Goal: Transaction & Acquisition: Download file/media

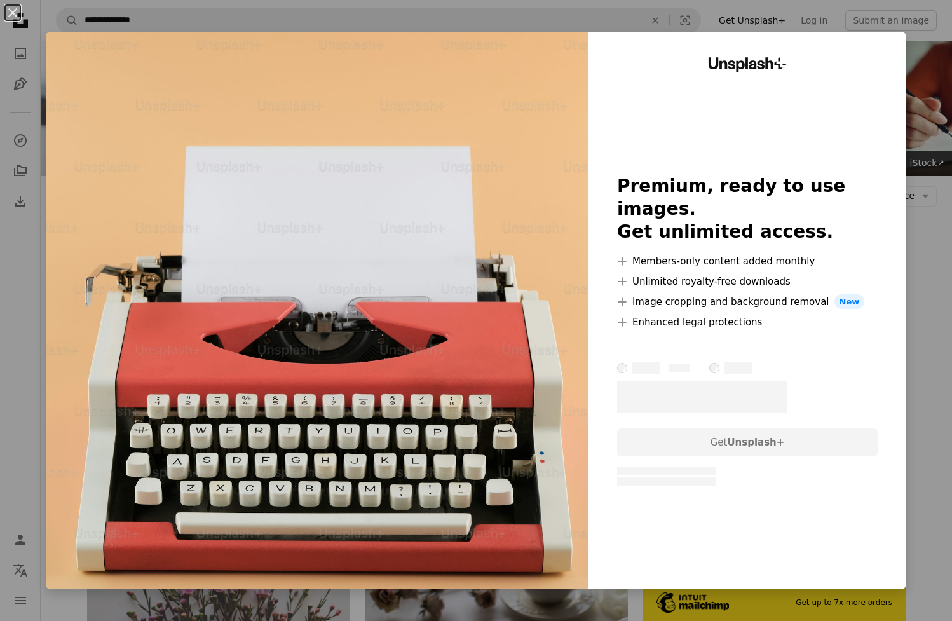
scroll to position [1503, 0]
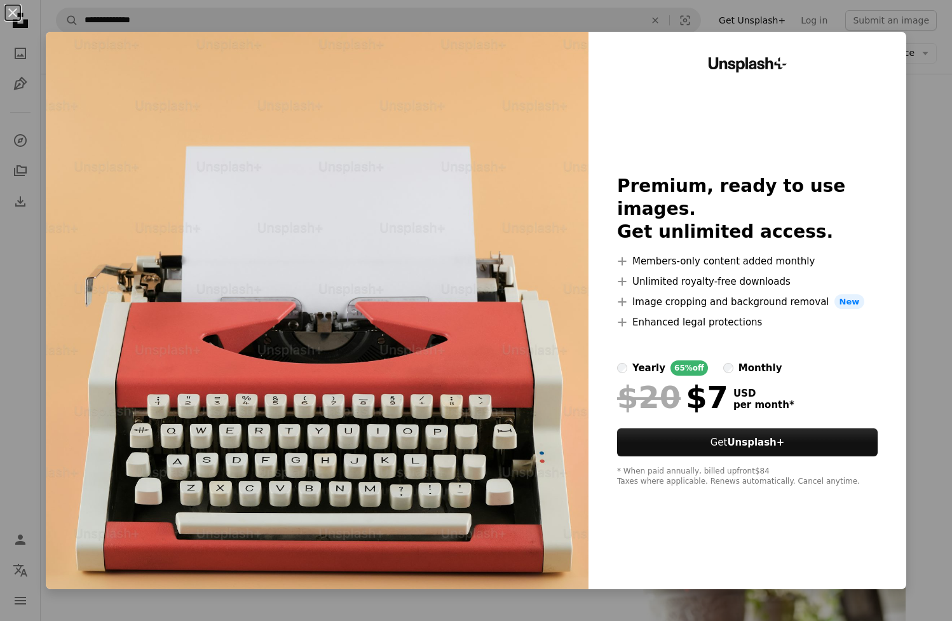
click at [914, 87] on div "An X shape Unsplash+ Premium, ready to use images. Get unlimited access. A plus…" at bounding box center [476, 310] width 952 height 621
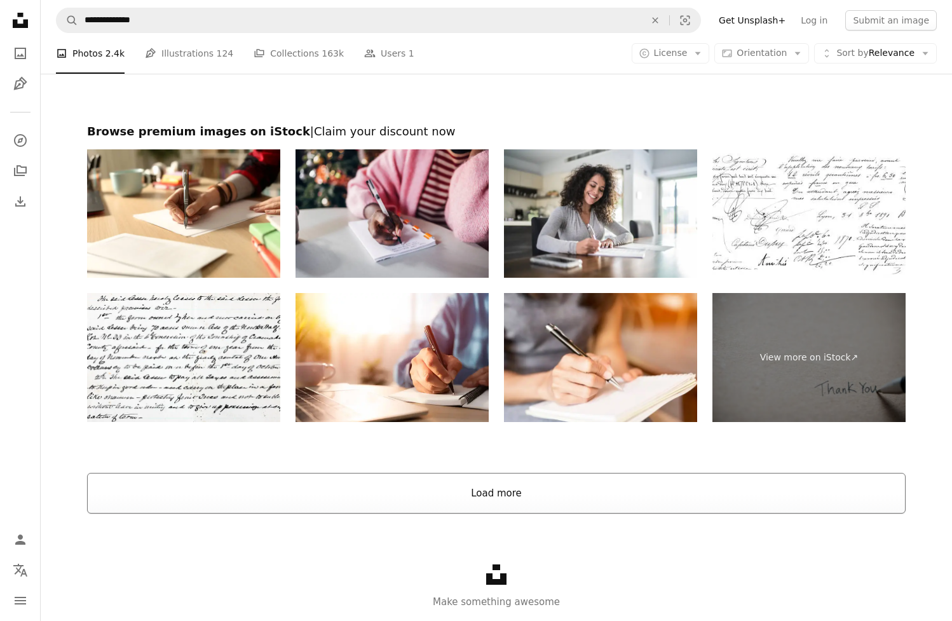
click at [521, 474] on button "Load more" at bounding box center [496, 493] width 818 height 41
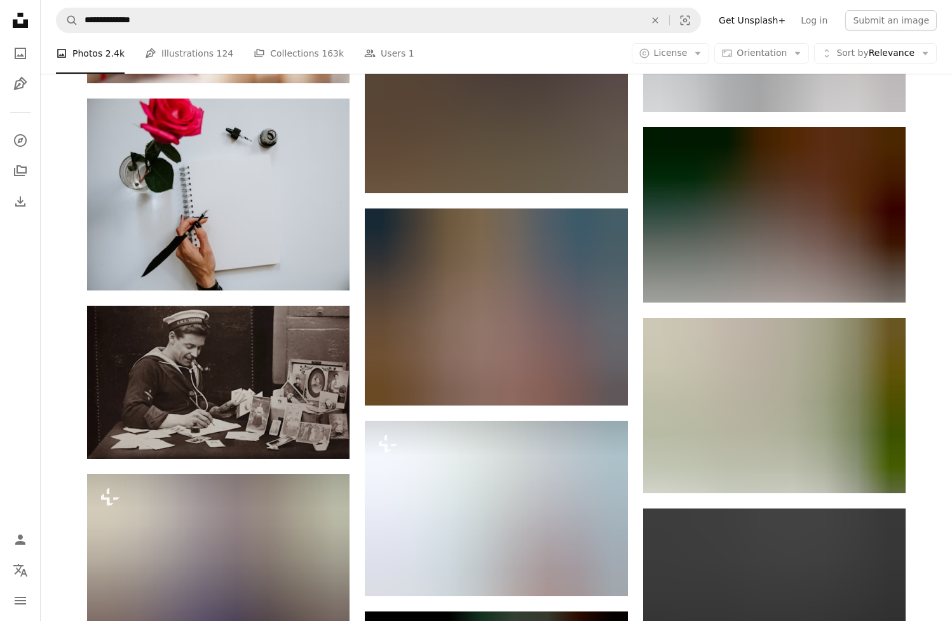
scroll to position [10842, 0]
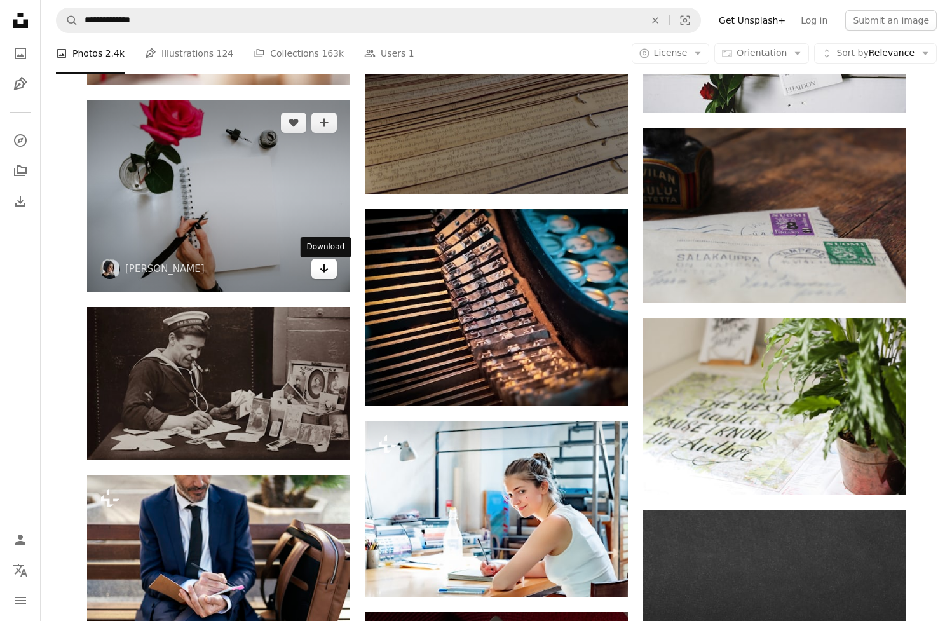
click at [317, 278] on link "Arrow pointing down" at bounding box center [323, 269] width 25 height 20
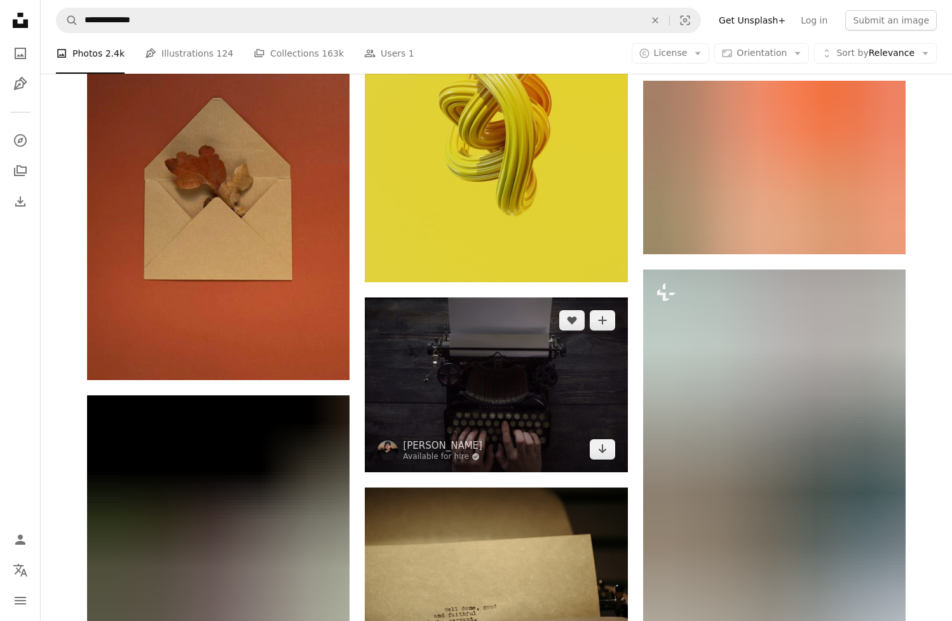
scroll to position [12713, 0]
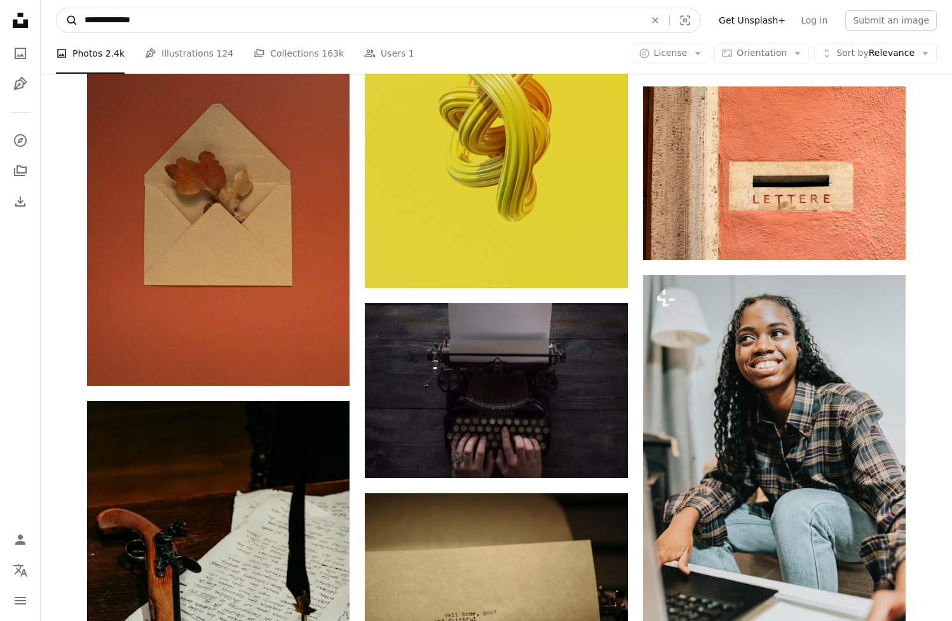
drag, startPoint x: 140, startPoint y: 26, endPoint x: 59, endPoint y: 24, distance: 80.7
click at [59, 24] on form "**********" at bounding box center [378, 20] width 645 height 25
type input "**********"
click at [67, 20] on button "A magnifying glass" at bounding box center [68, 20] width 22 height 24
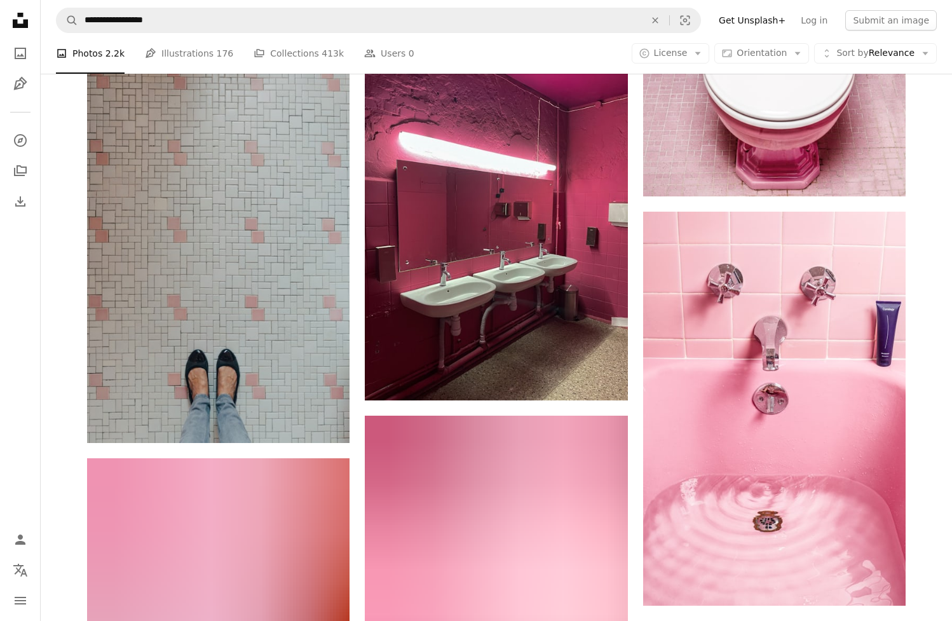
scroll to position [895, 0]
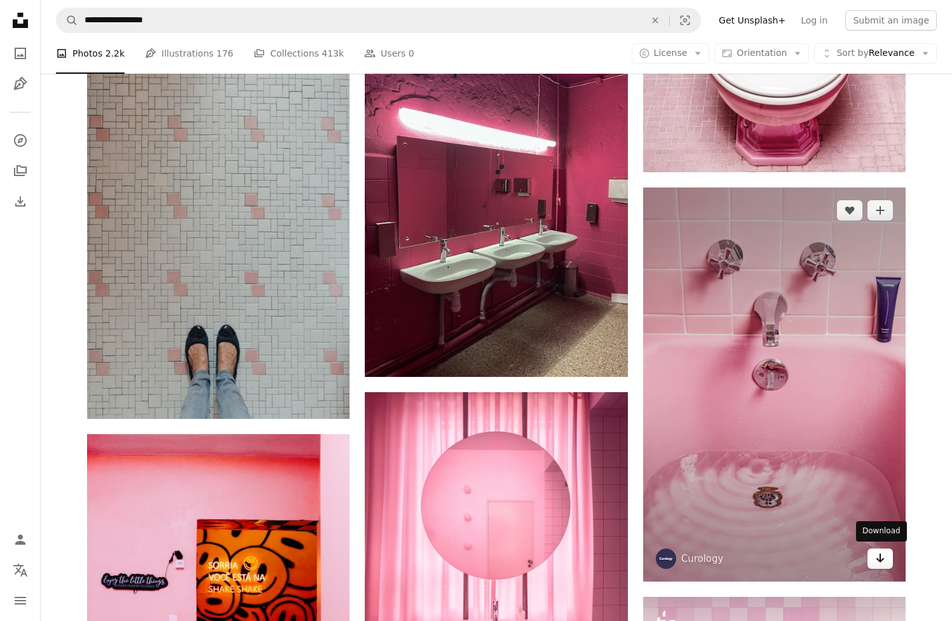
click at [887, 563] on link "Arrow pointing down" at bounding box center [879, 558] width 25 height 20
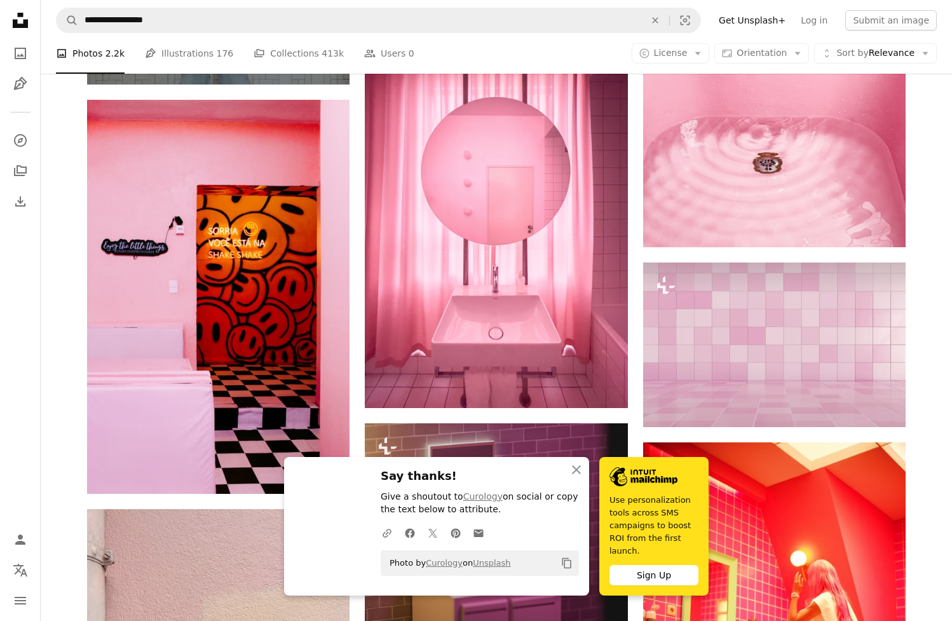
scroll to position [1245, 0]
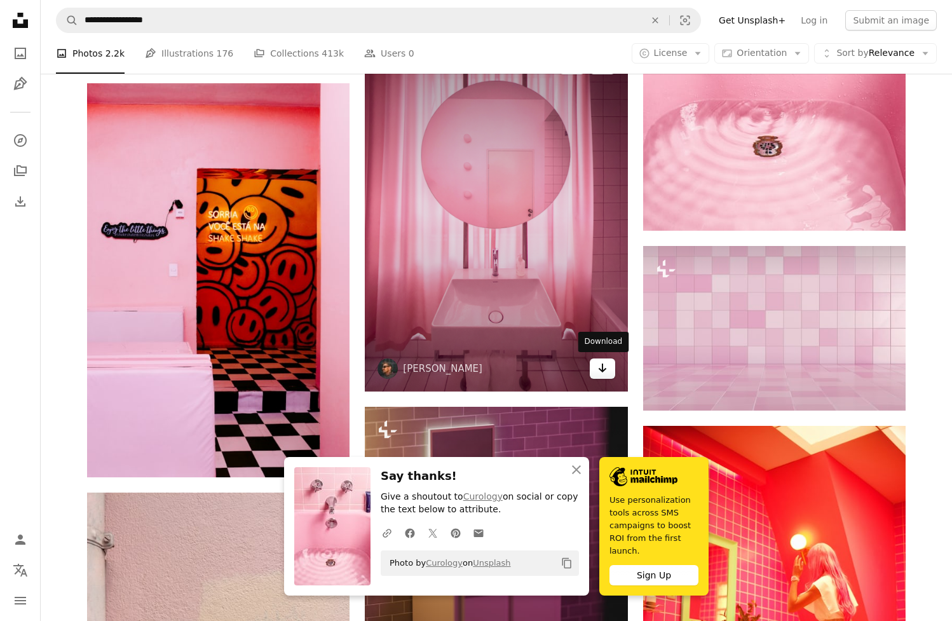
click at [614, 366] on link "Arrow pointing down" at bounding box center [602, 368] width 25 height 20
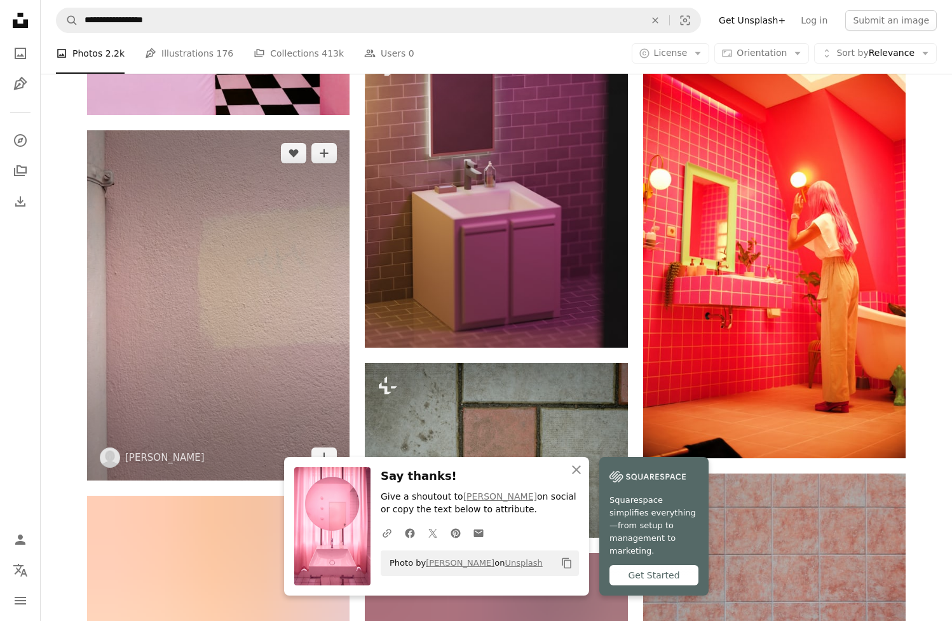
scroll to position [1680, 0]
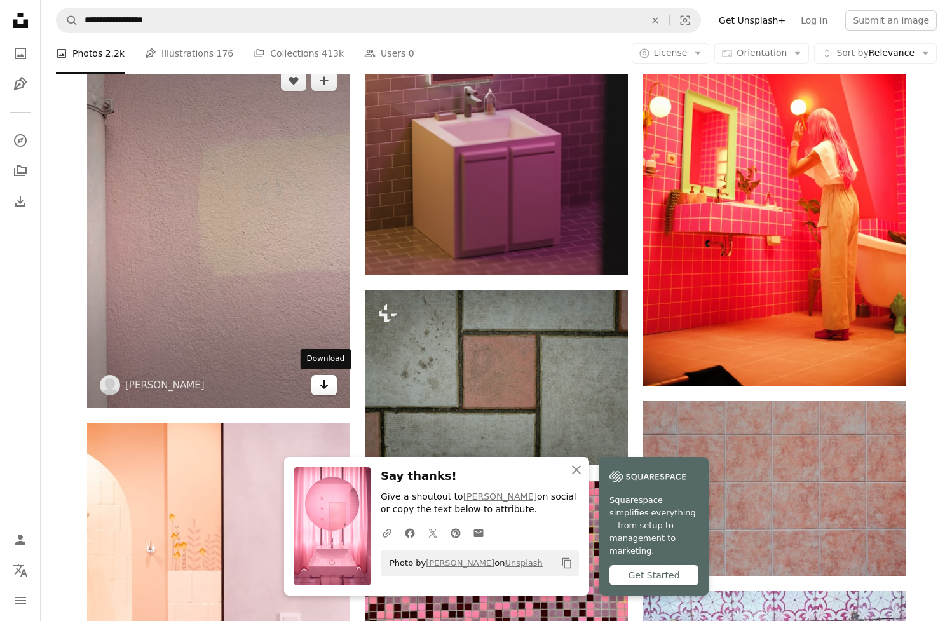
click at [327, 386] on icon "Arrow pointing down" at bounding box center [324, 384] width 10 height 15
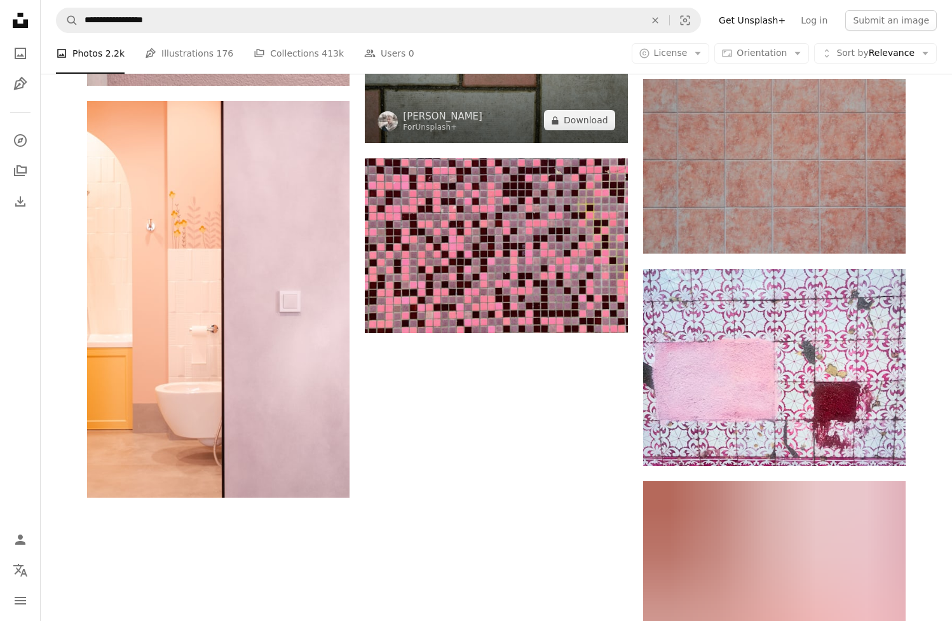
scroll to position [2003, 0]
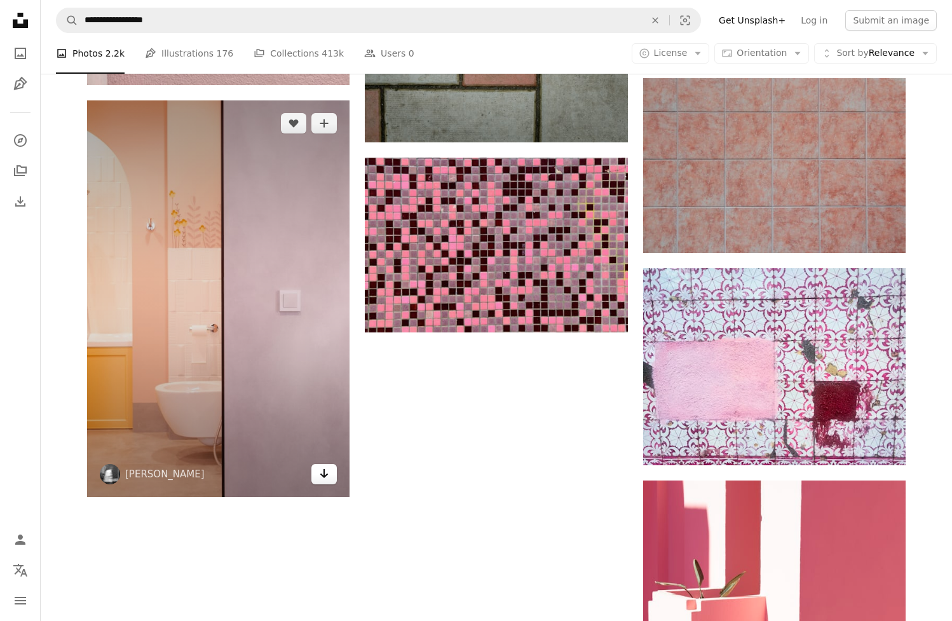
click at [331, 468] on link "Arrow pointing down" at bounding box center [323, 474] width 25 height 20
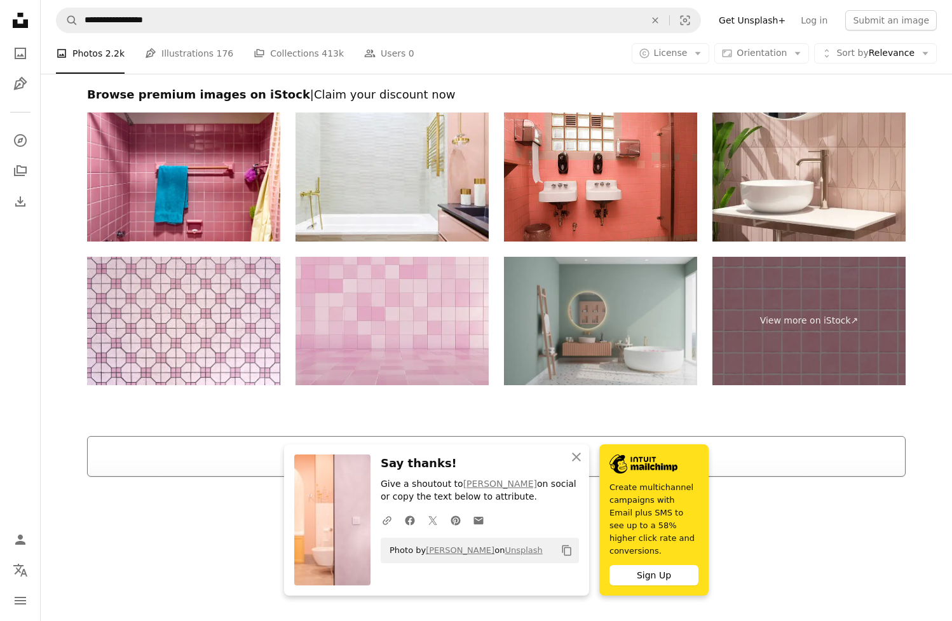
click at [407, 443] on button "Load more" at bounding box center [496, 456] width 818 height 41
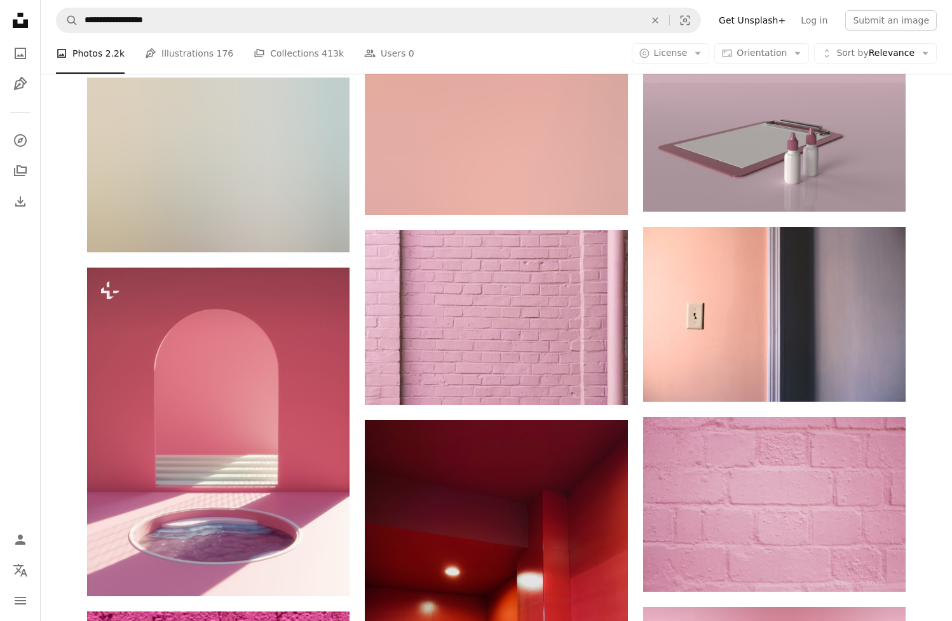
scroll to position [4704, 0]
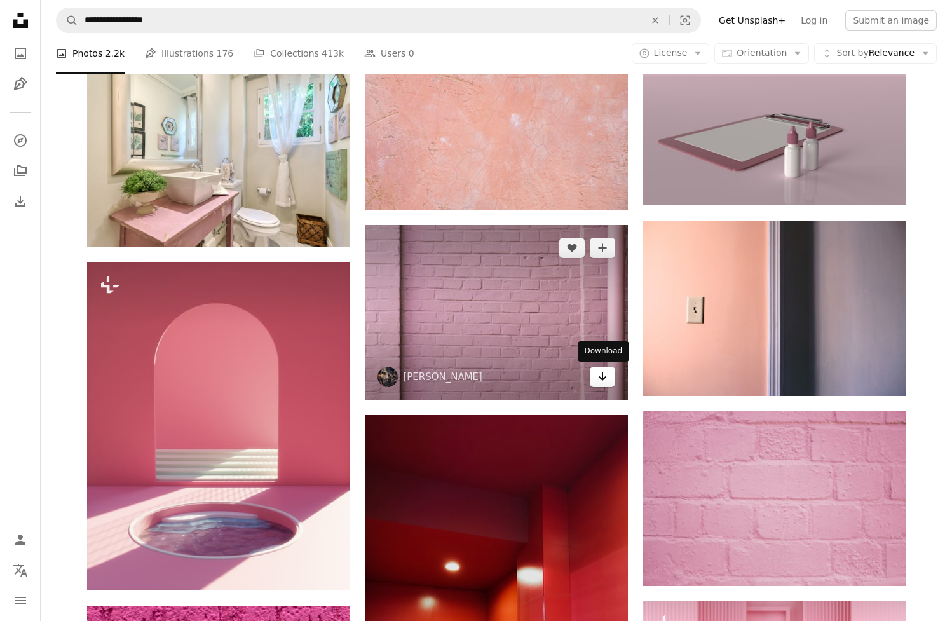
click at [596, 371] on link "Arrow pointing down" at bounding box center [602, 377] width 25 height 20
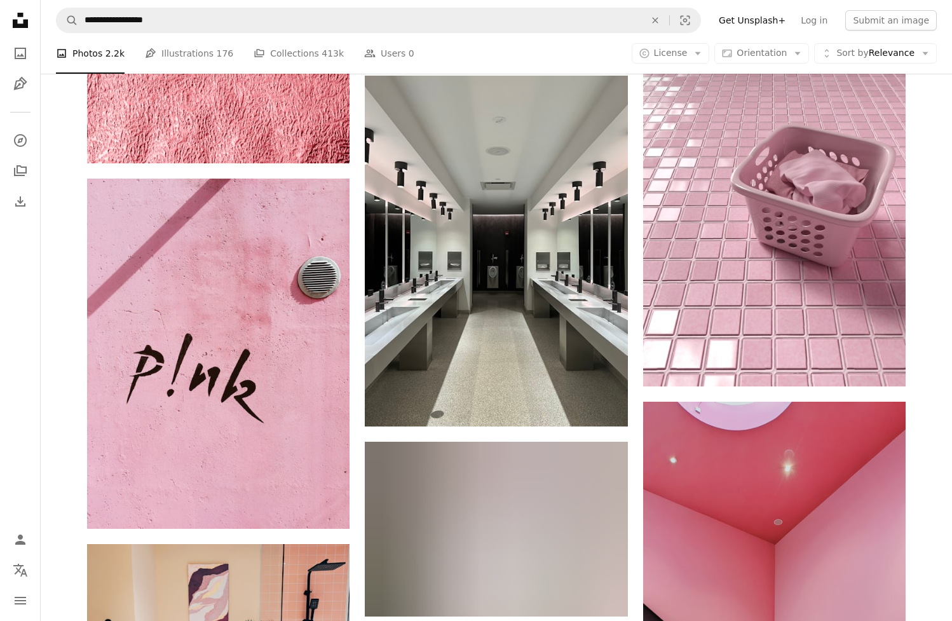
scroll to position [8470, 0]
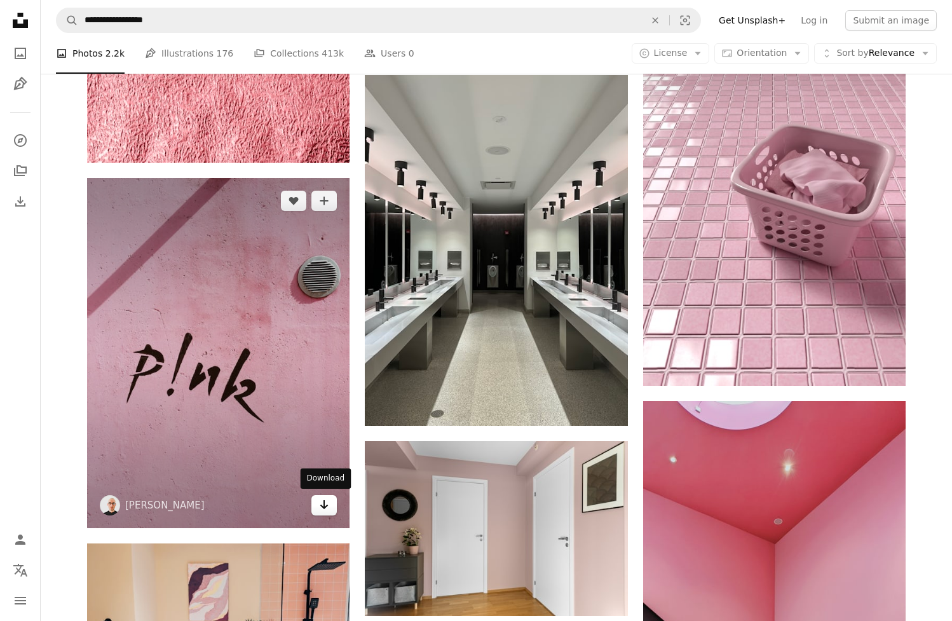
click at [319, 504] on icon "Arrow pointing down" at bounding box center [324, 504] width 10 height 15
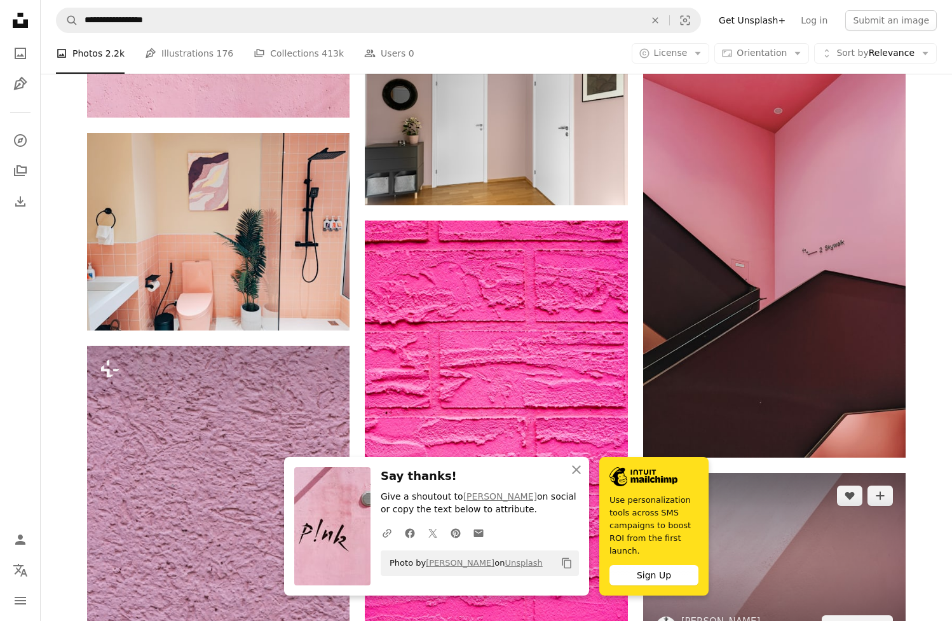
scroll to position [8880, 0]
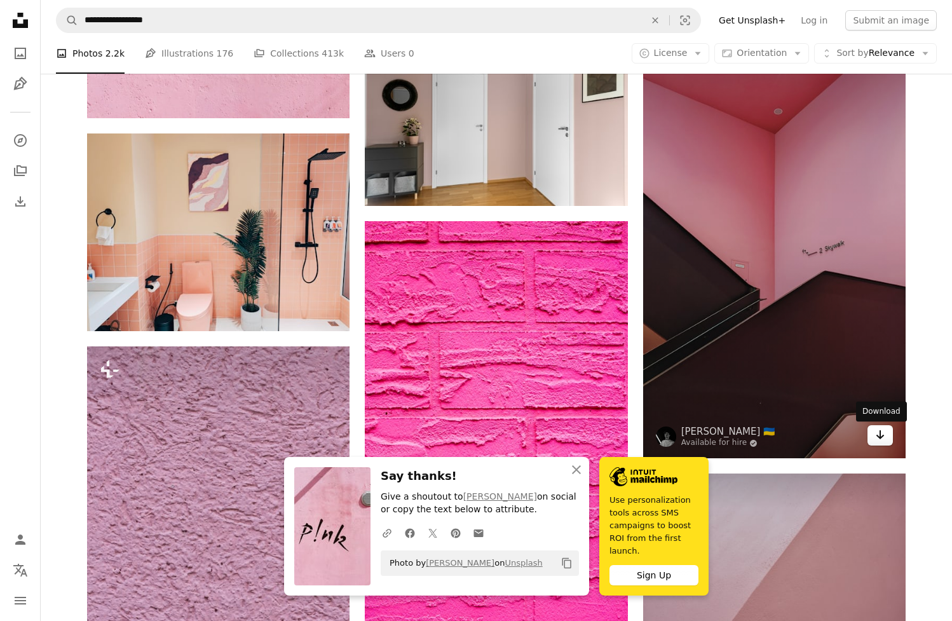
click at [877, 440] on icon "Arrow pointing down" at bounding box center [880, 434] width 10 height 15
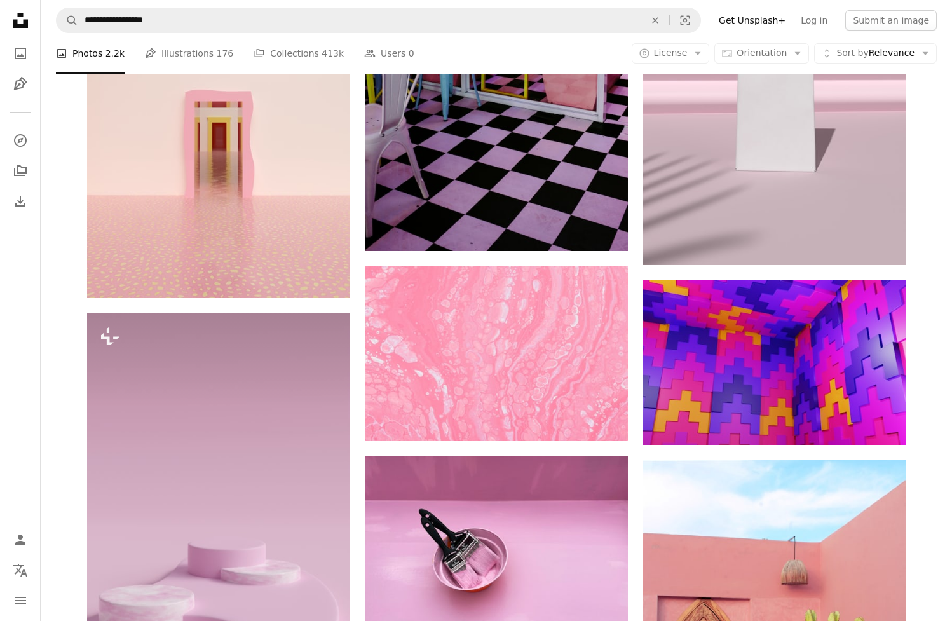
scroll to position [14721, 0]
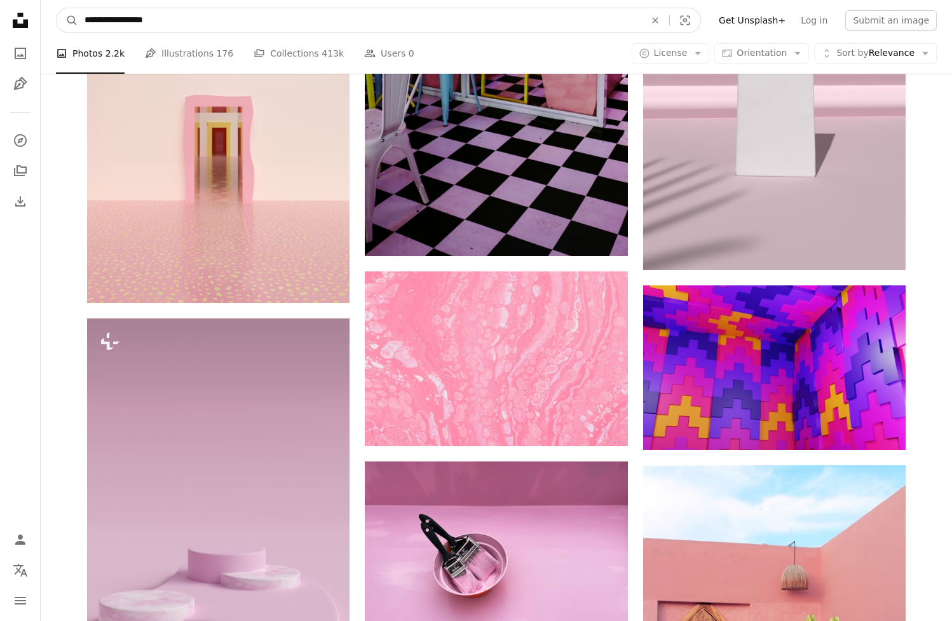
click at [170, 18] on input "**********" at bounding box center [359, 20] width 563 height 24
type input "**********"
click at [67, 20] on button "A magnifying glass" at bounding box center [68, 20] width 22 height 24
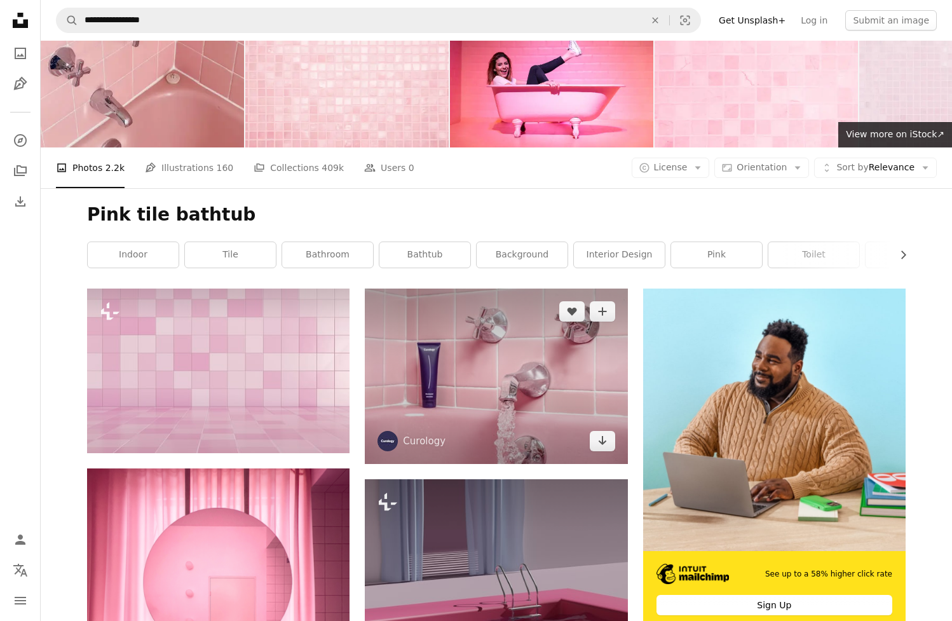
scroll to position [32, 0]
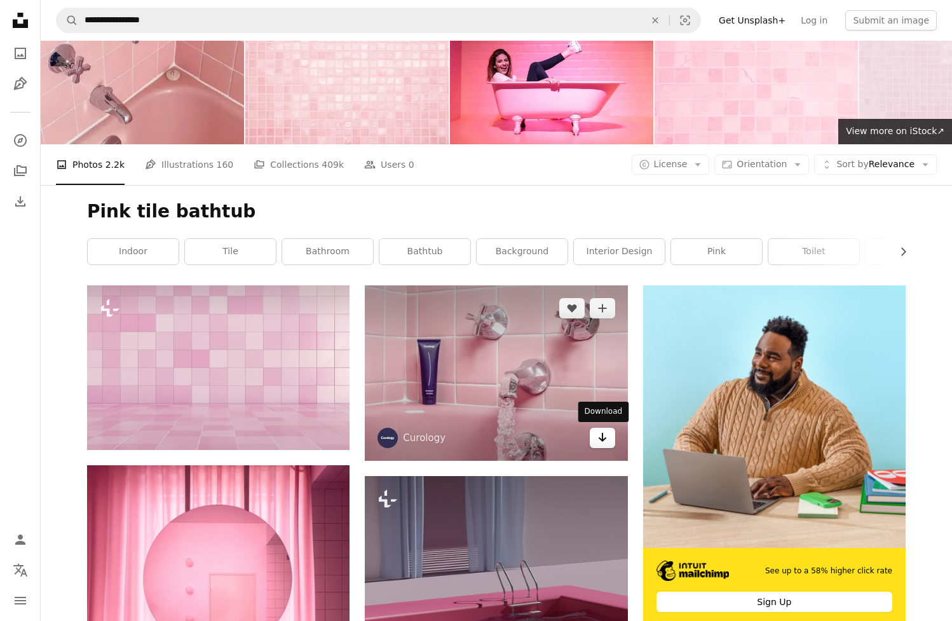
click at [595, 433] on link "Arrow pointing down" at bounding box center [602, 438] width 25 height 20
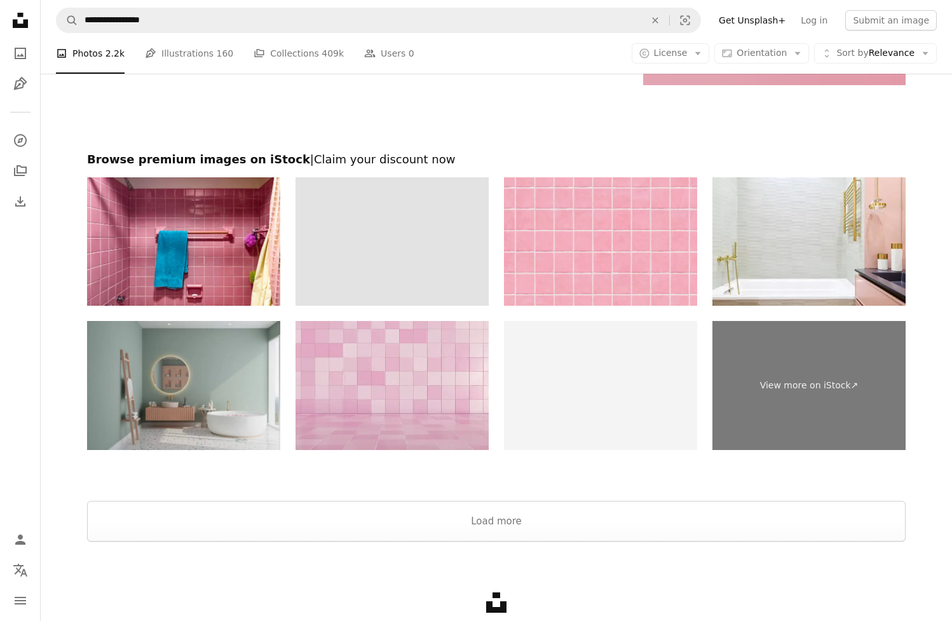
scroll to position [2485, 0]
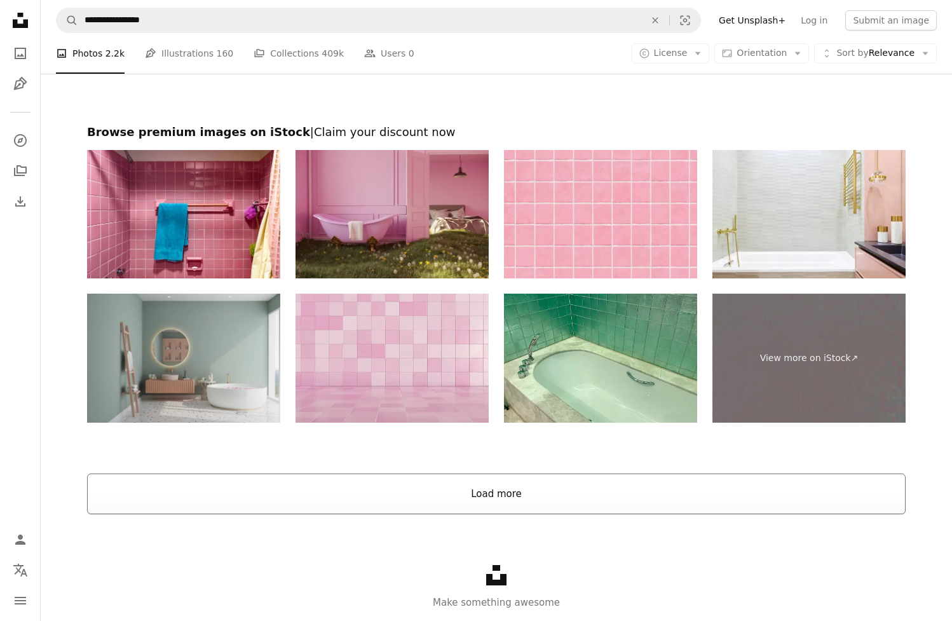
click at [394, 493] on button "Load more" at bounding box center [496, 493] width 818 height 41
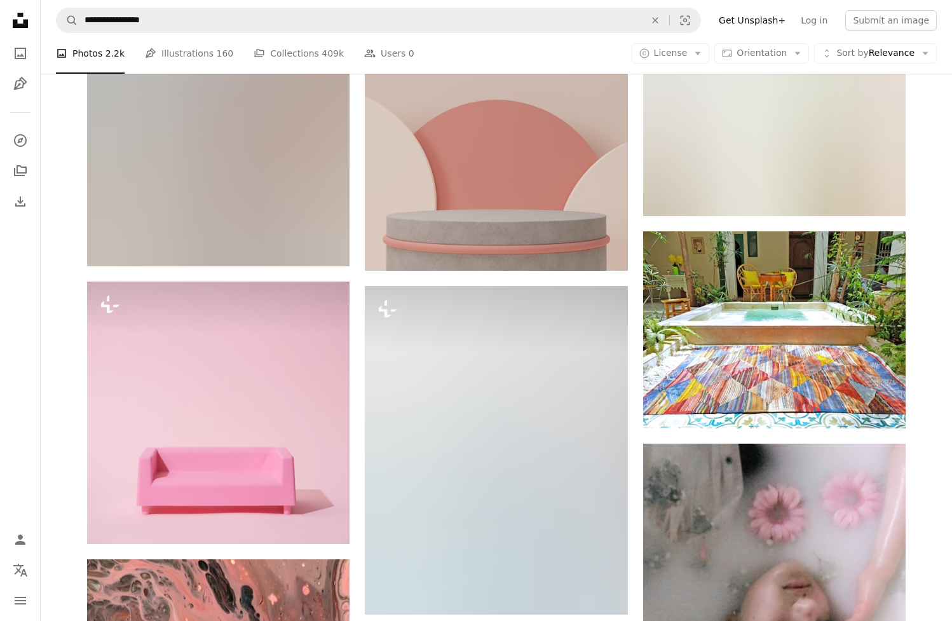
scroll to position [12800, 0]
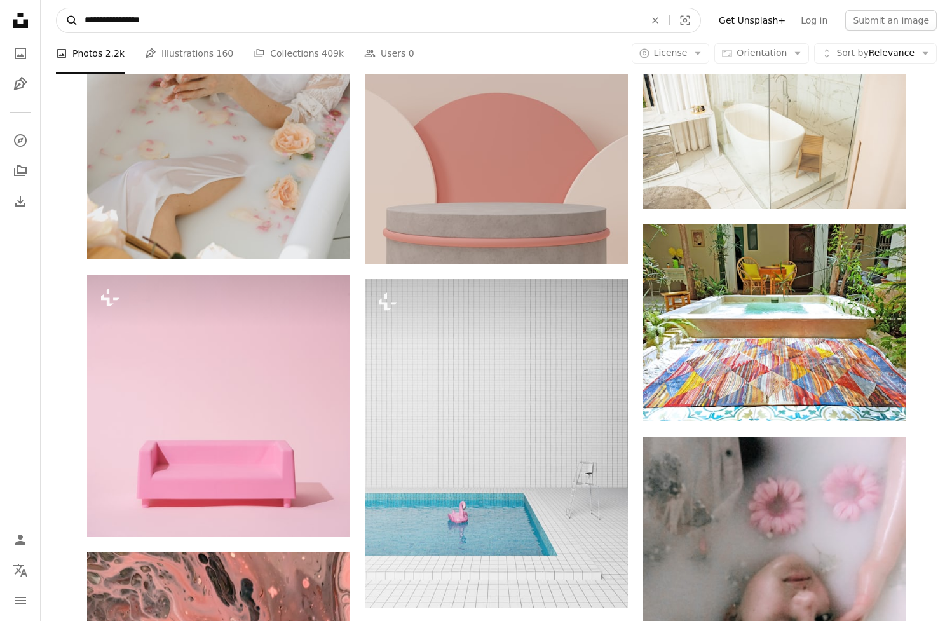
drag, startPoint x: 158, startPoint y: 19, endPoint x: 66, endPoint y: 14, distance: 92.3
click at [66, 14] on form "**********" at bounding box center [378, 20] width 645 height 25
type input "**********"
click at [67, 20] on button "A magnifying glass" at bounding box center [68, 20] width 22 height 24
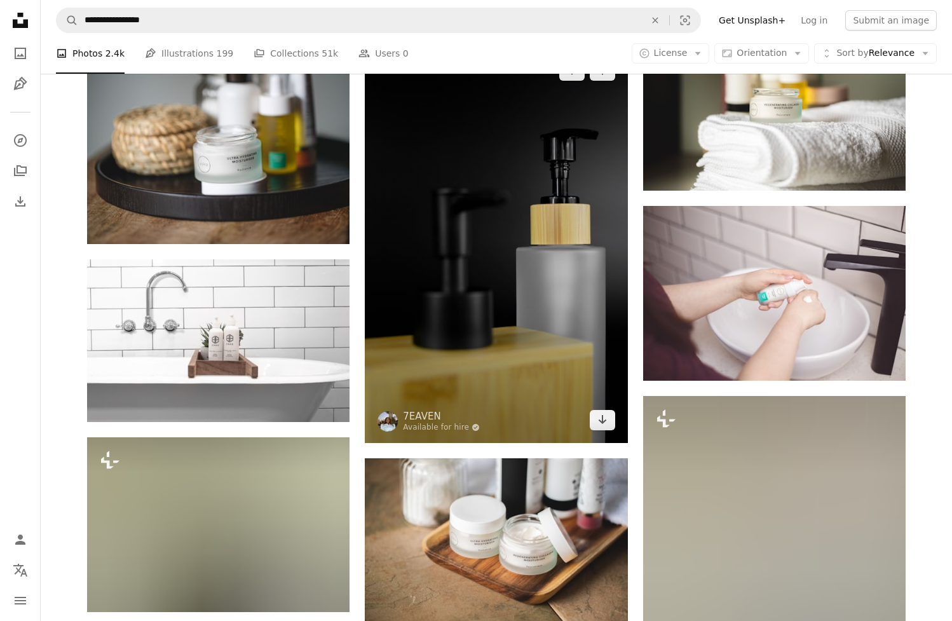
scroll to position [666, 0]
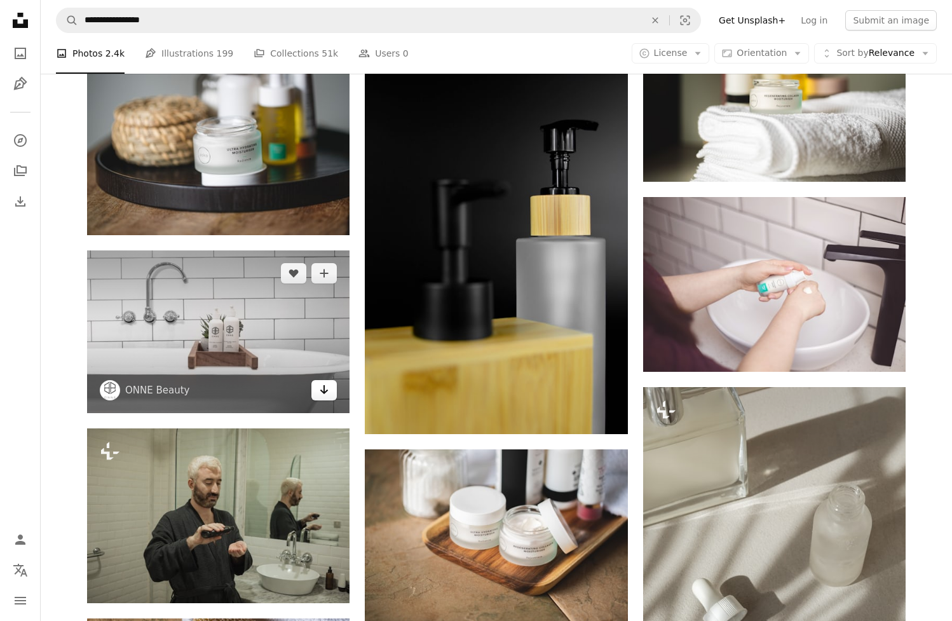
click at [328, 389] on icon "Arrow pointing down" at bounding box center [324, 389] width 10 height 15
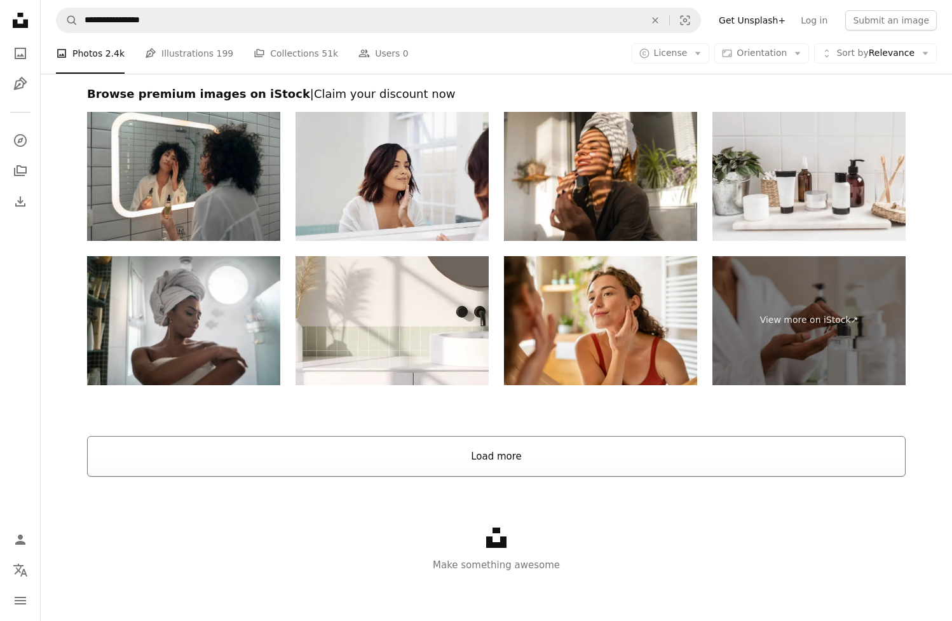
click at [390, 450] on button "Load more" at bounding box center [496, 456] width 818 height 41
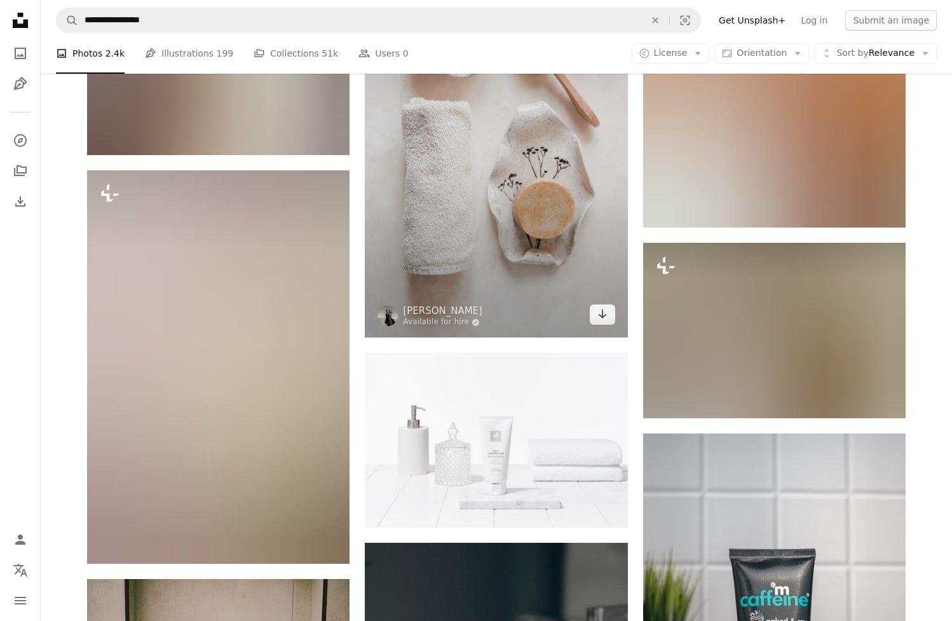
scroll to position [9992, 0]
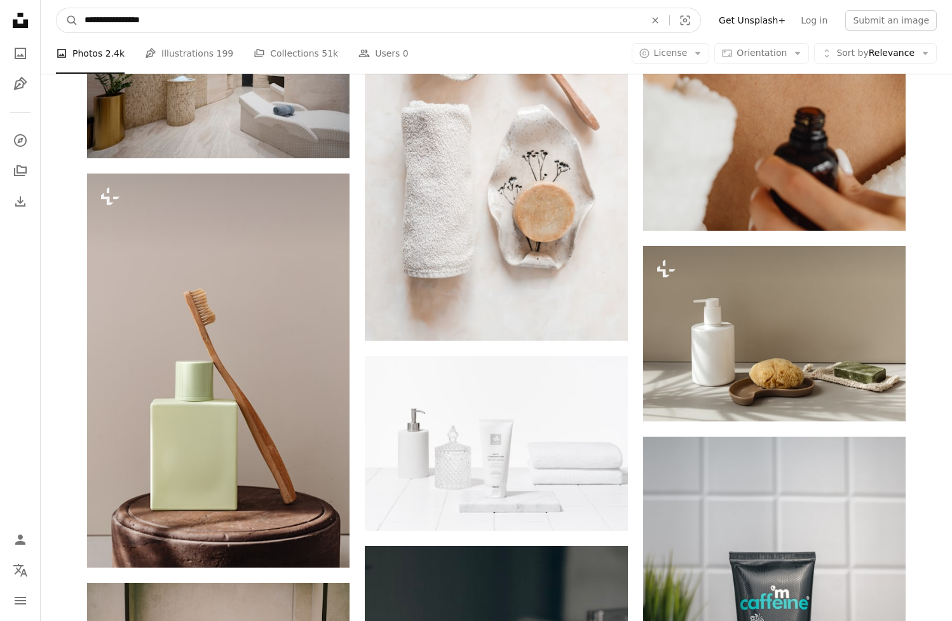
click at [156, 18] on input "**********" at bounding box center [359, 20] width 563 height 24
type input "**********"
click at [67, 20] on button "A magnifying glass" at bounding box center [68, 20] width 22 height 24
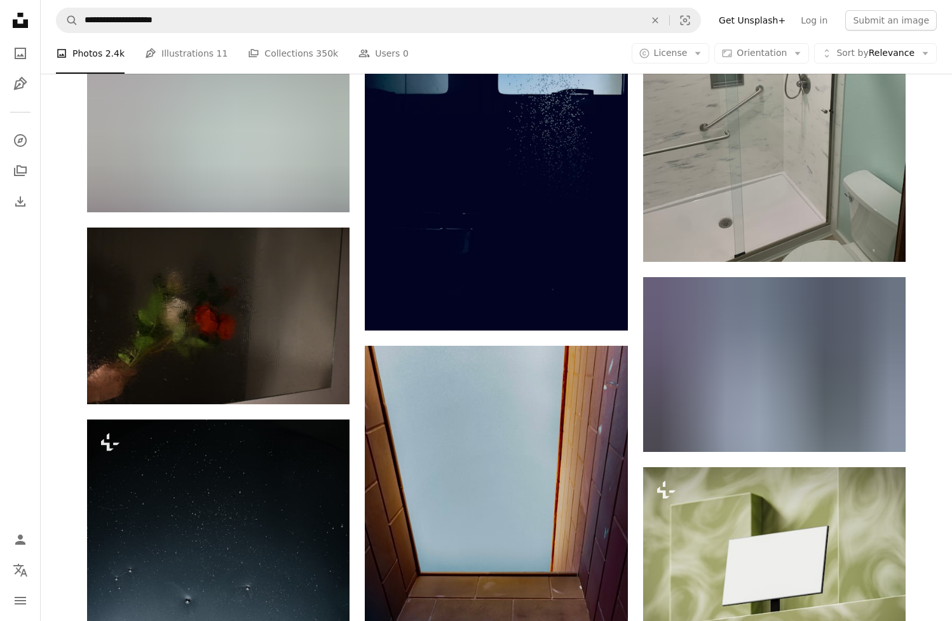
scroll to position [736, 0]
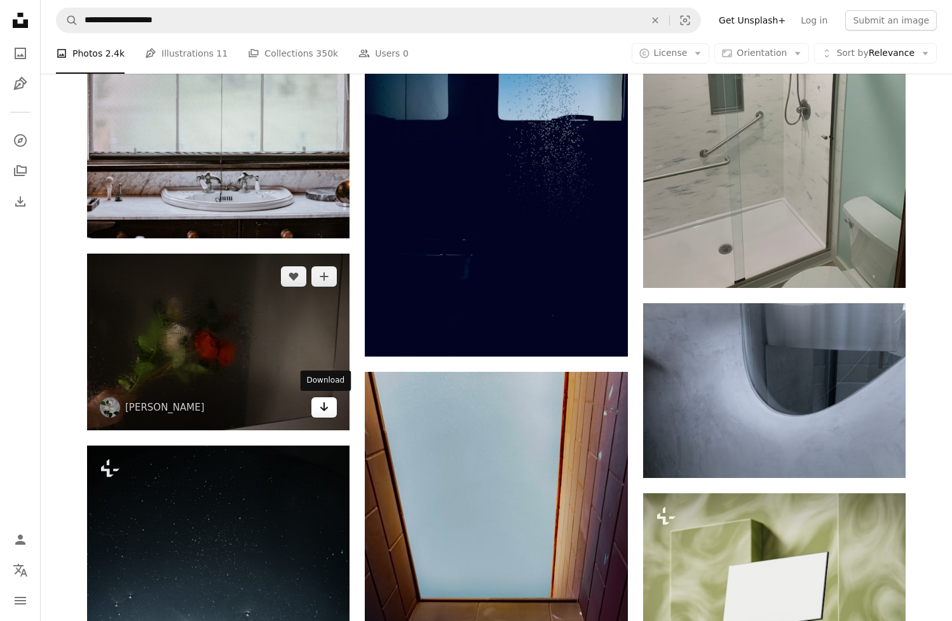
click at [324, 408] on icon "Download" at bounding box center [324, 406] width 8 height 9
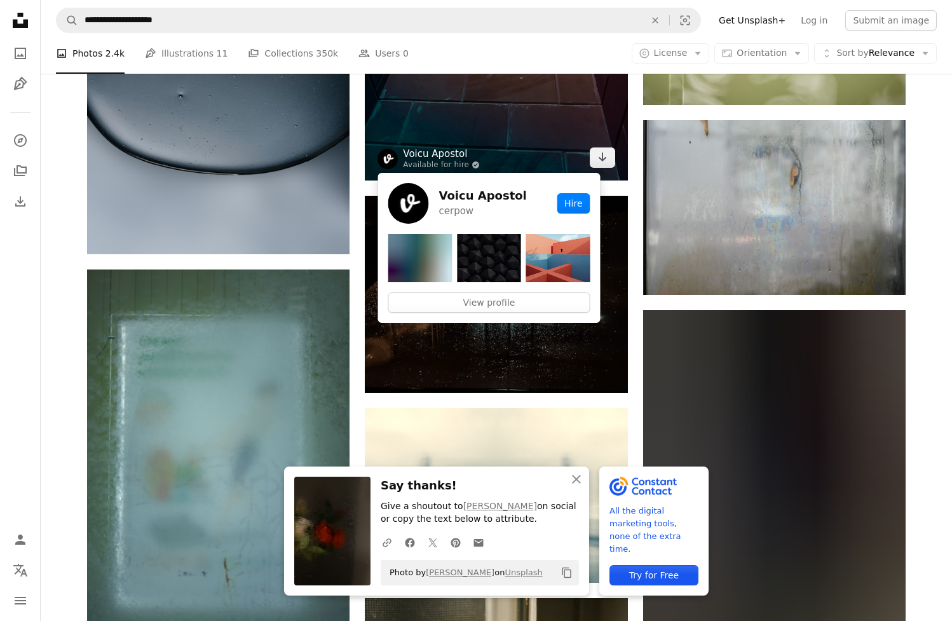
scroll to position [1362, 0]
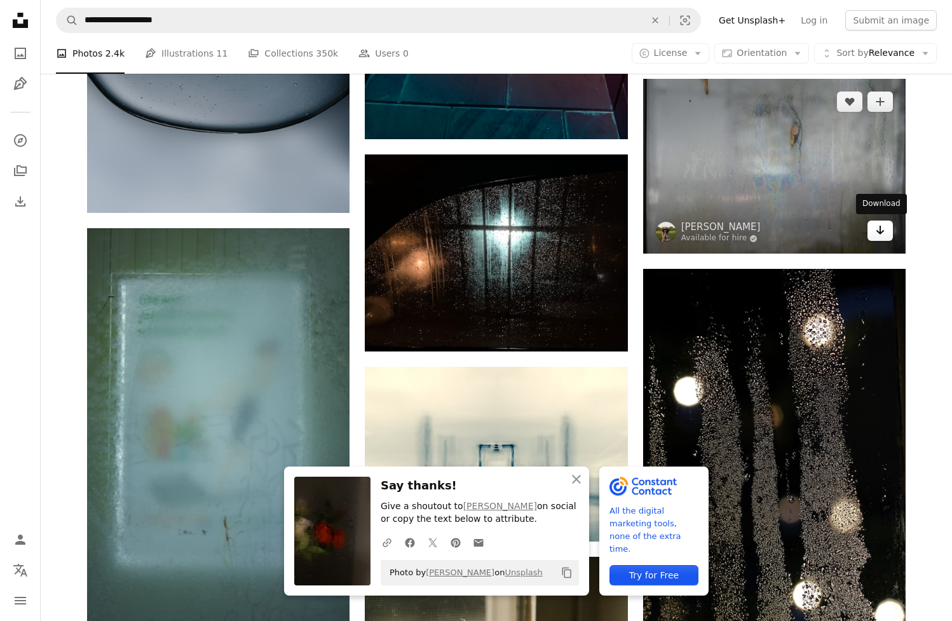
click at [884, 231] on icon "Arrow pointing down" at bounding box center [880, 229] width 10 height 15
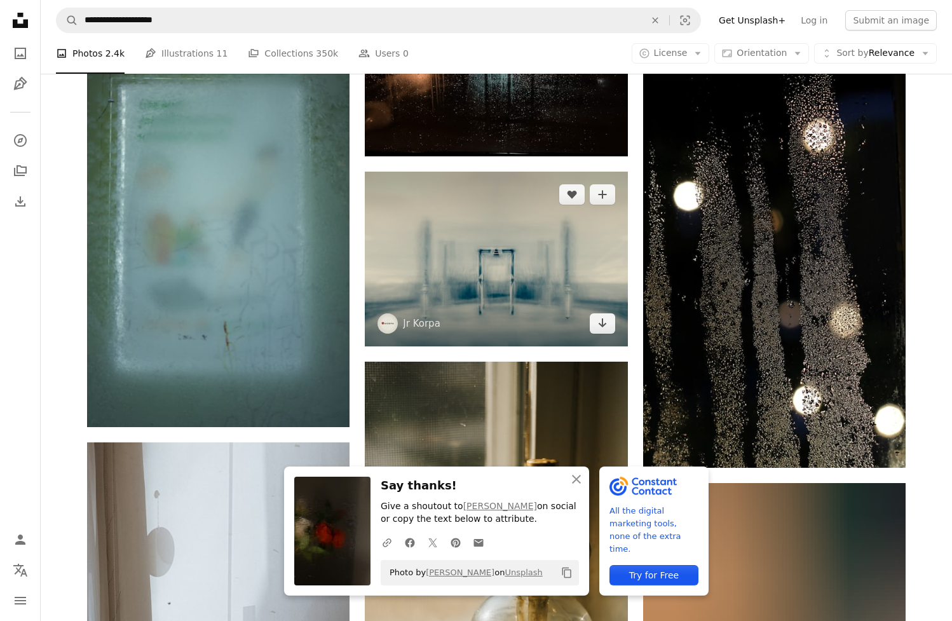
scroll to position [1555, 0]
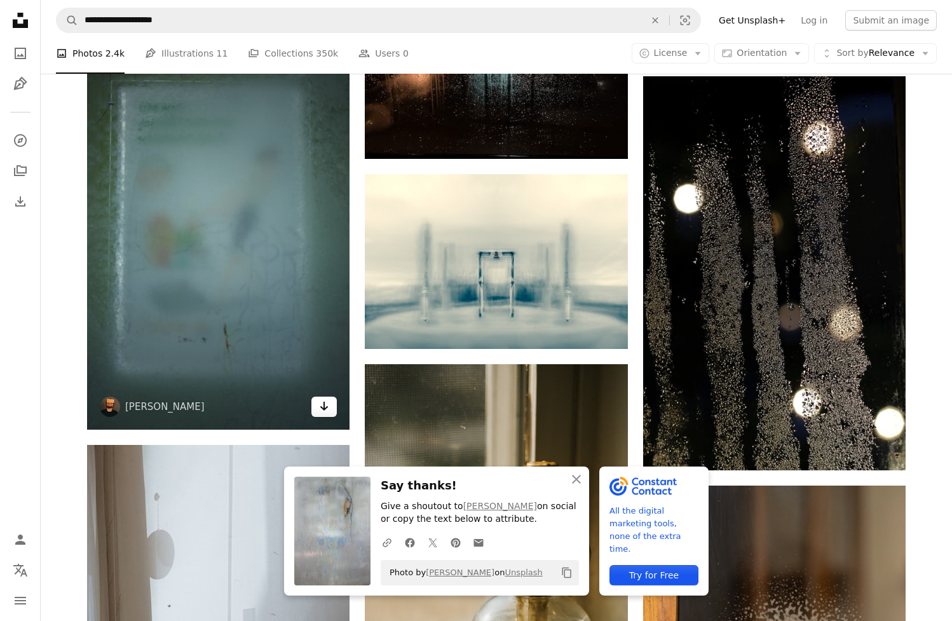
click at [320, 404] on icon "Arrow pointing down" at bounding box center [324, 405] width 10 height 15
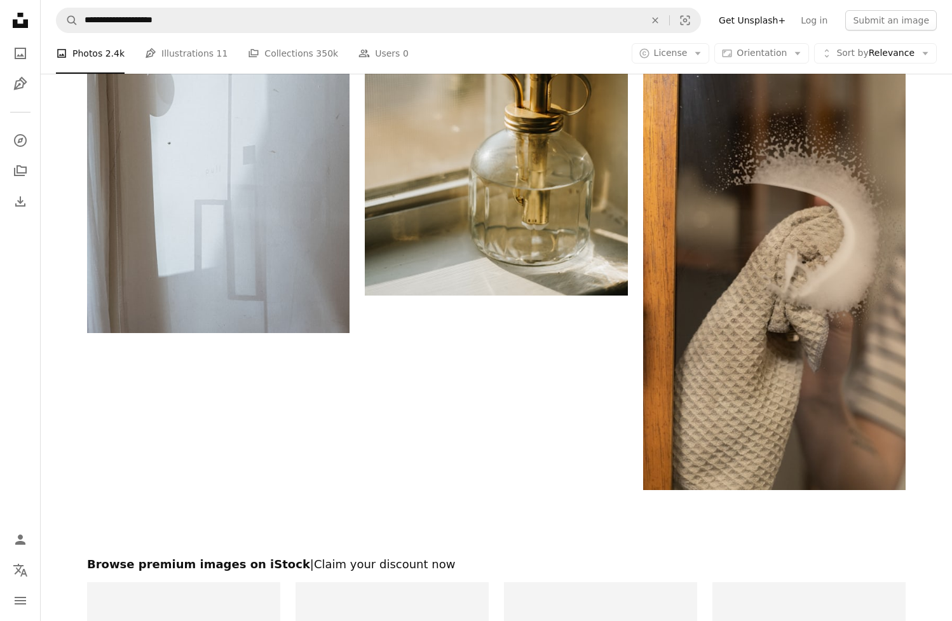
scroll to position [2016, 0]
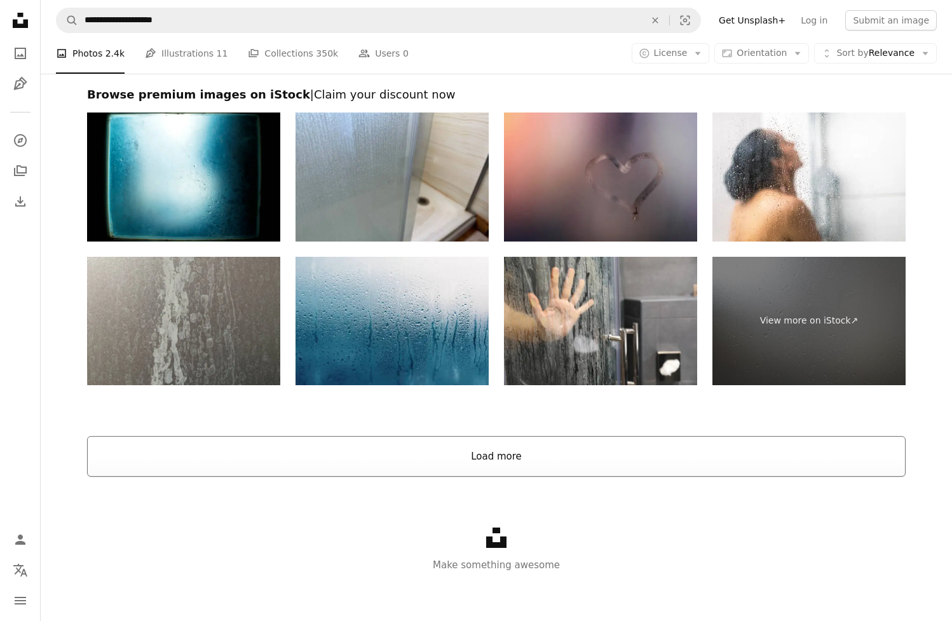
click at [375, 470] on button "Load more" at bounding box center [496, 456] width 818 height 41
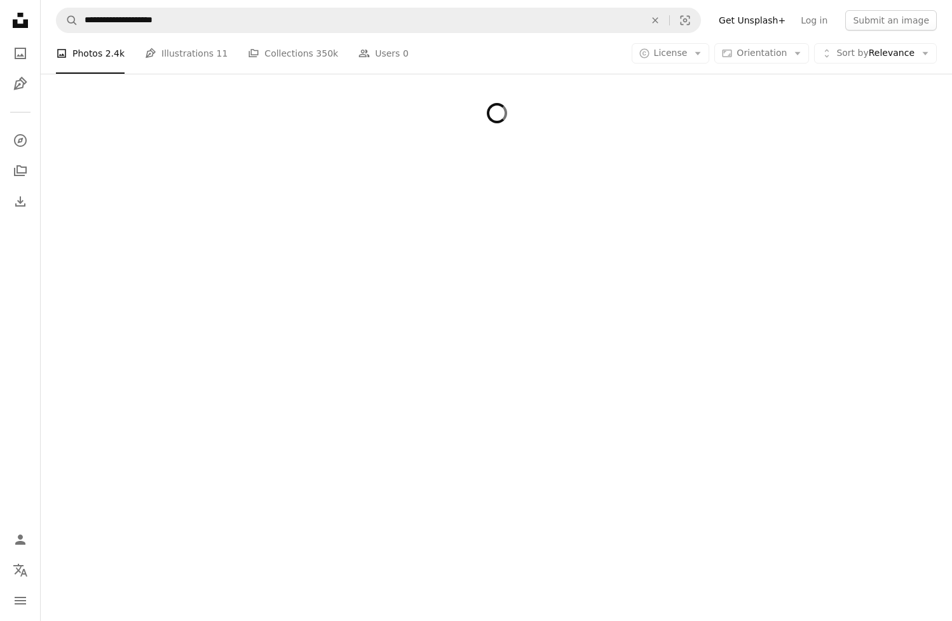
scroll to position [2438, 0]
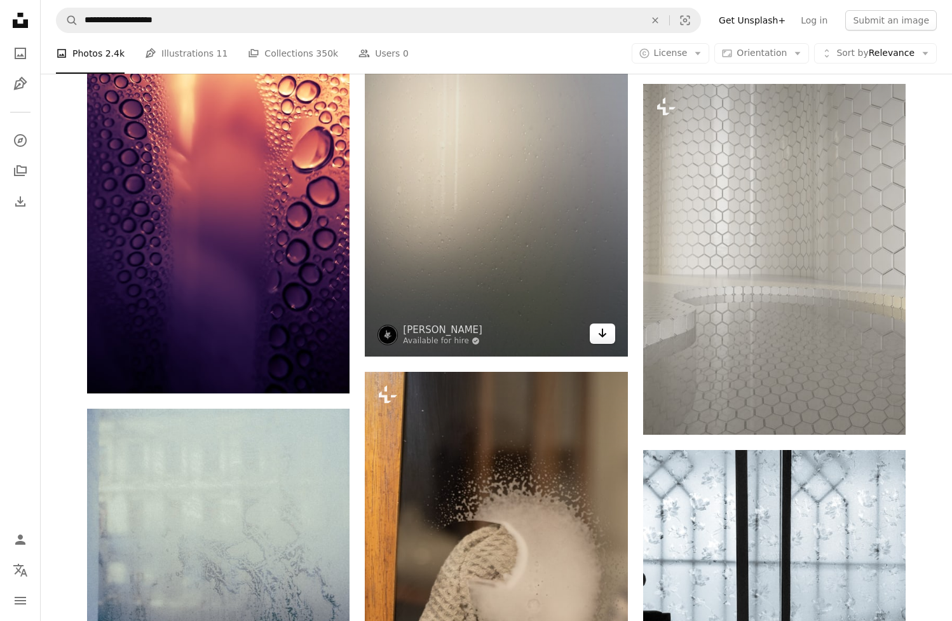
click at [593, 334] on link "Arrow pointing down" at bounding box center [602, 333] width 25 height 20
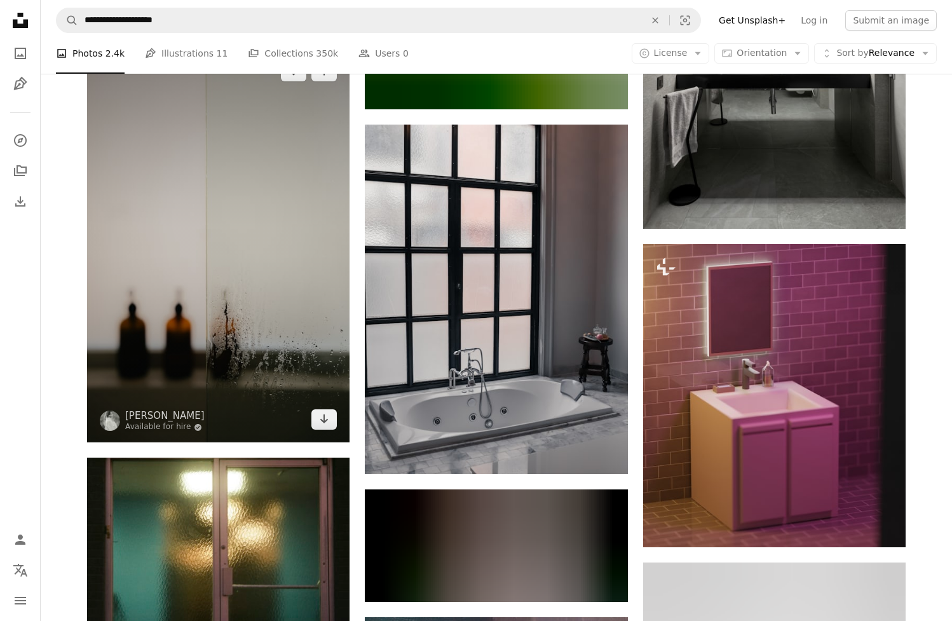
scroll to position [6974, 0]
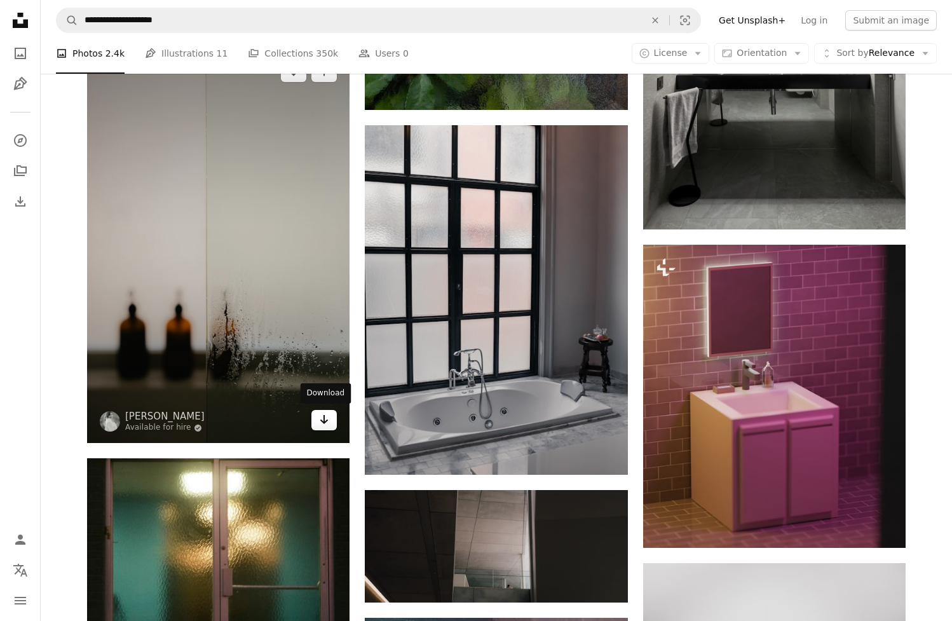
click at [330, 410] on link "Arrow pointing down" at bounding box center [323, 420] width 25 height 20
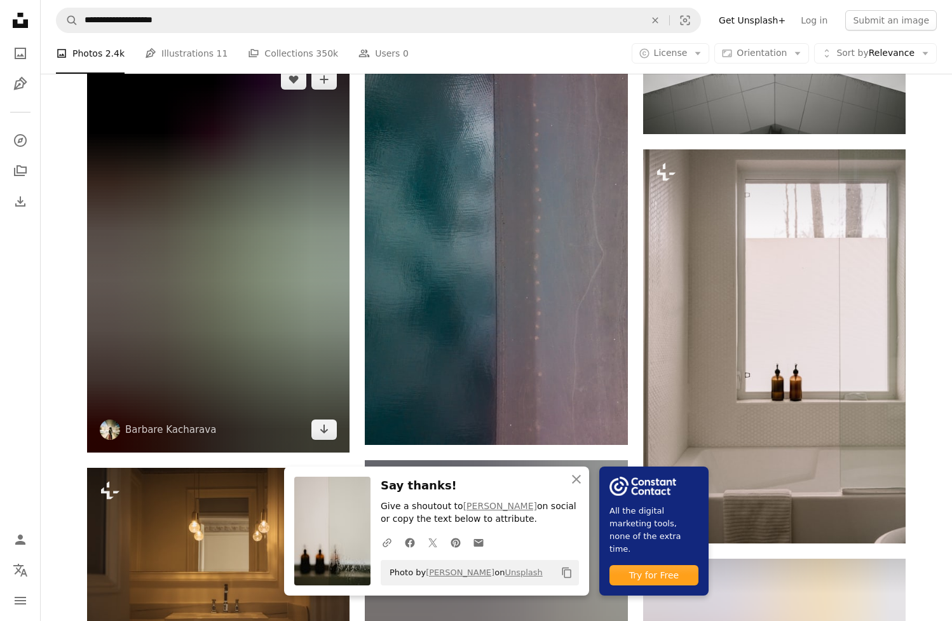
scroll to position [7580, 0]
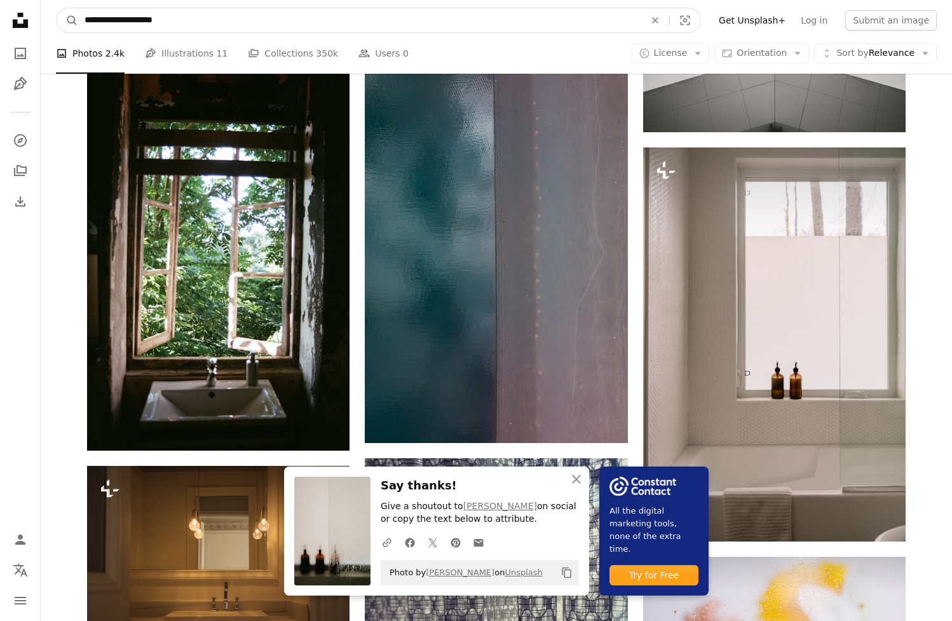
click at [161, 21] on input "**********" at bounding box center [359, 20] width 563 height 24
drag, startPoint x: 185, startPoint y: 20, endPoint x: 159, endPoint y: 20, distance: 25.4
click at [159, 20] on input "**********" at bounding box center [359, 20] width 563 height 24
type input "**********"
click at [67, 20] on button "A magnifying glass" at bounding box center [68, 20] width 22 height 24
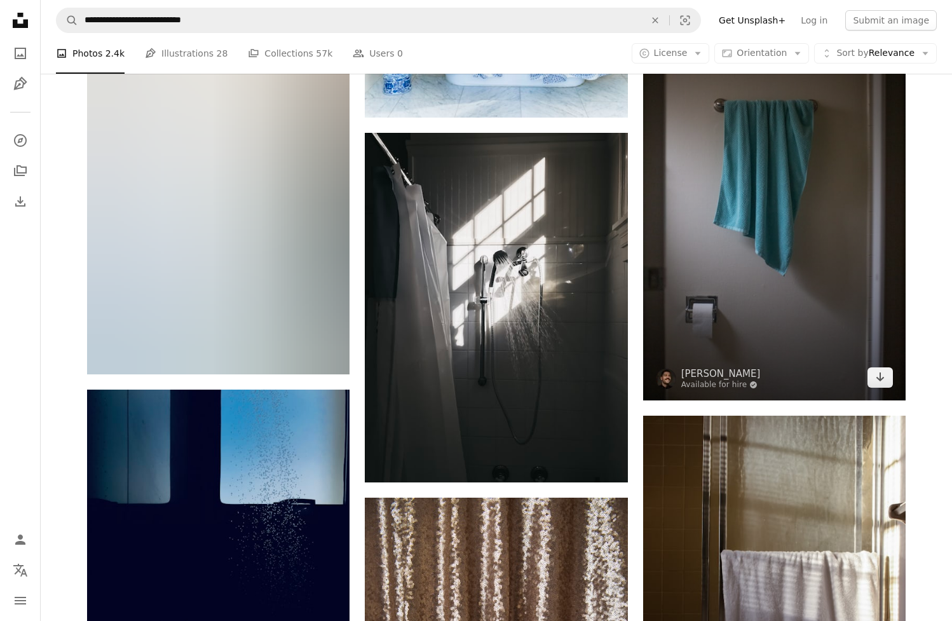
scroll to position [1127, 0]
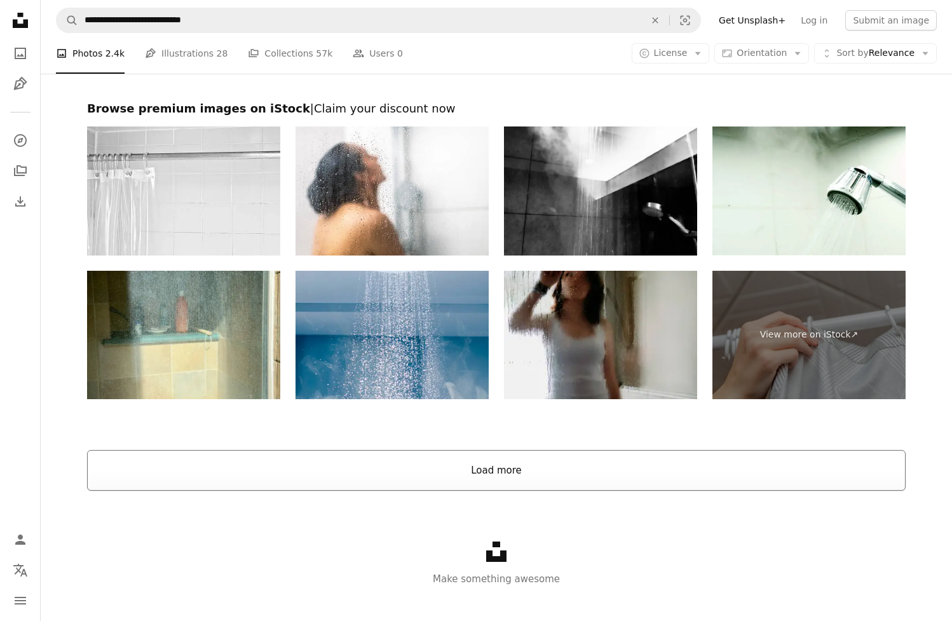
click at [531, 450] on button "Load more" at bounding box center [496, 470] width 818 height 41
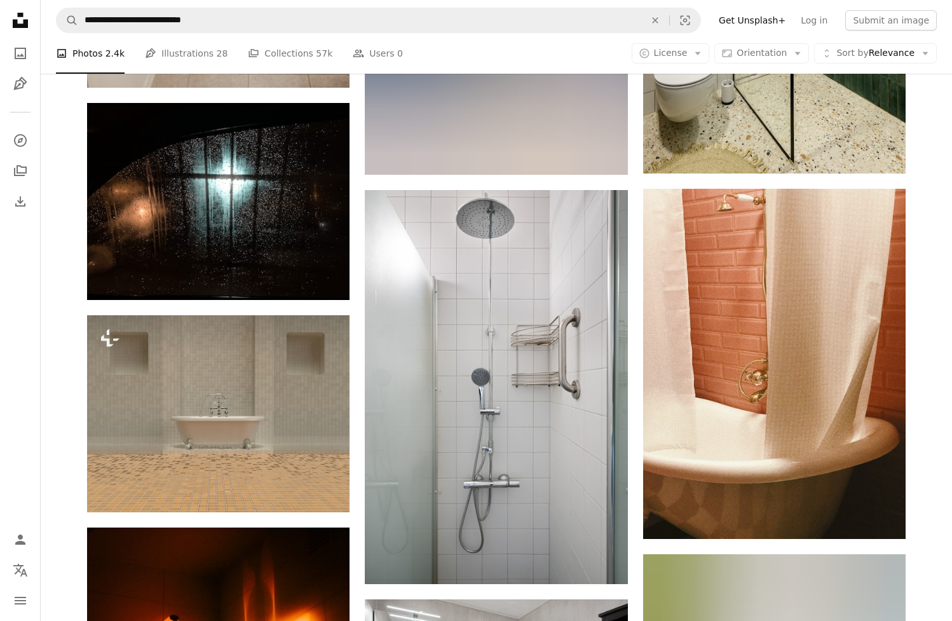
scroll to position [4431, 0]
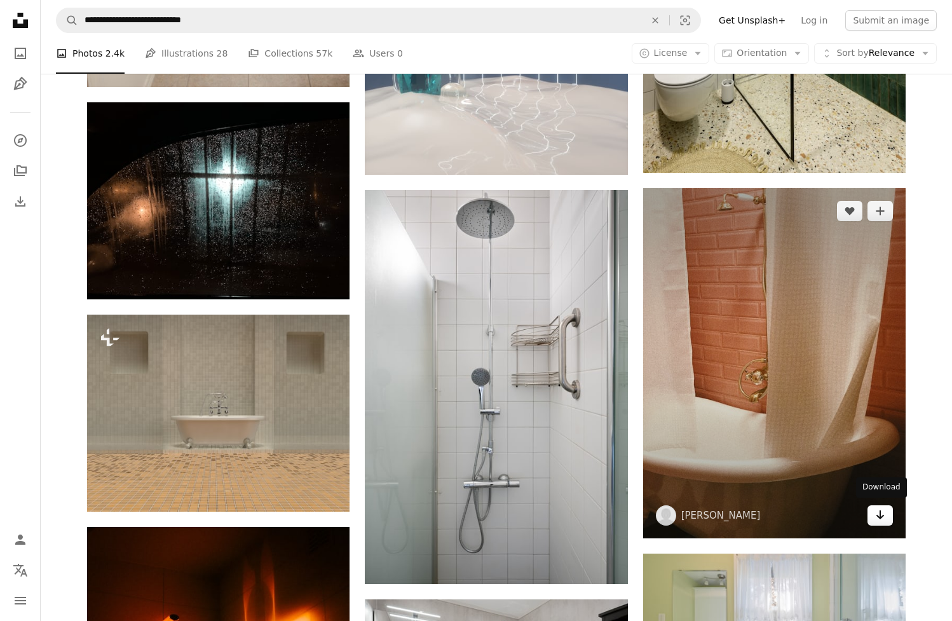
click at [880, 515] on icon "Download" at bounding box center [880, 514] width 8 height 9
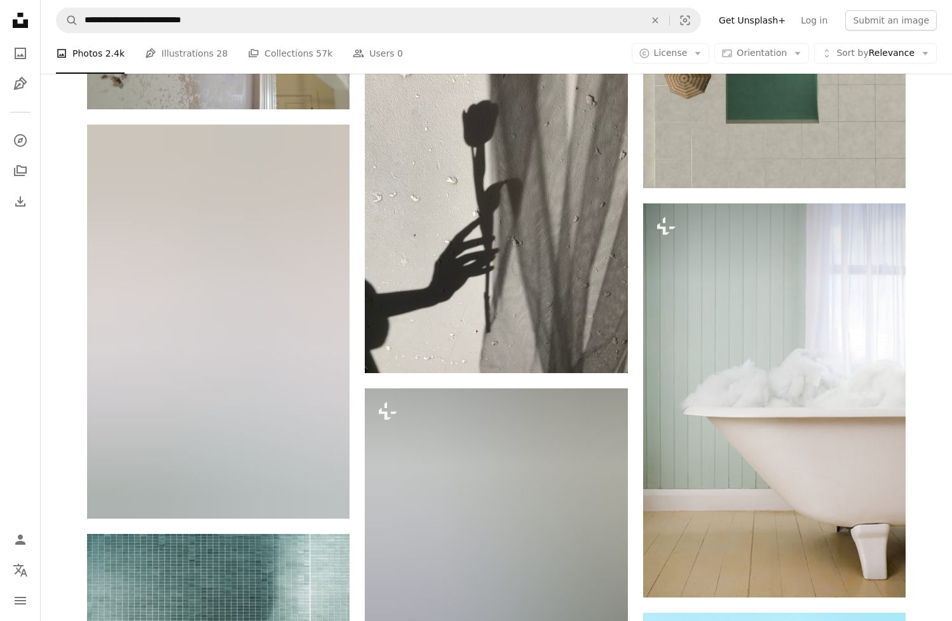
scroll to position [6643, 0]
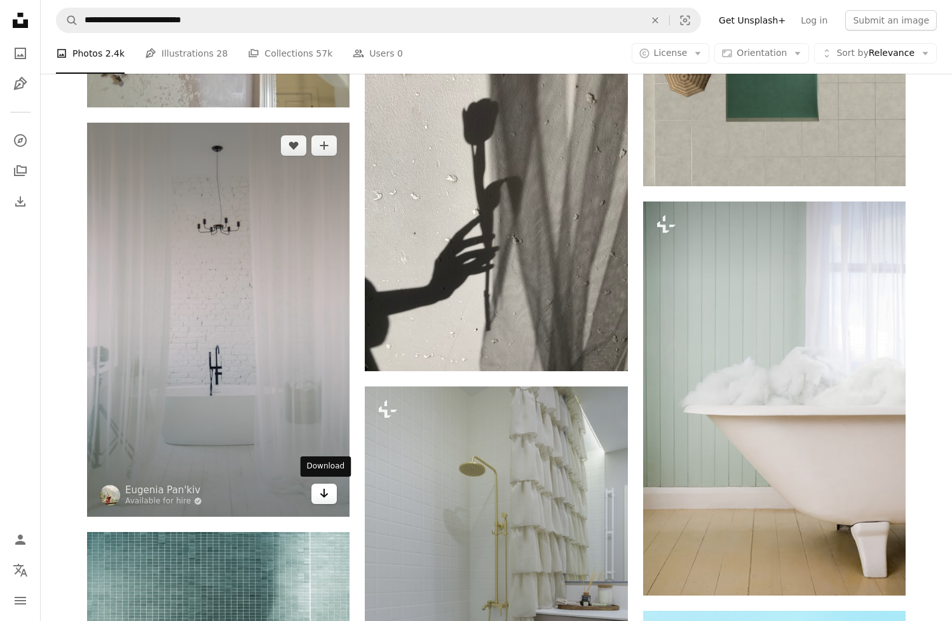
click at [330, 494] on link "Arrow pointing down" at bounding box center [323, 494] width 25 height 20
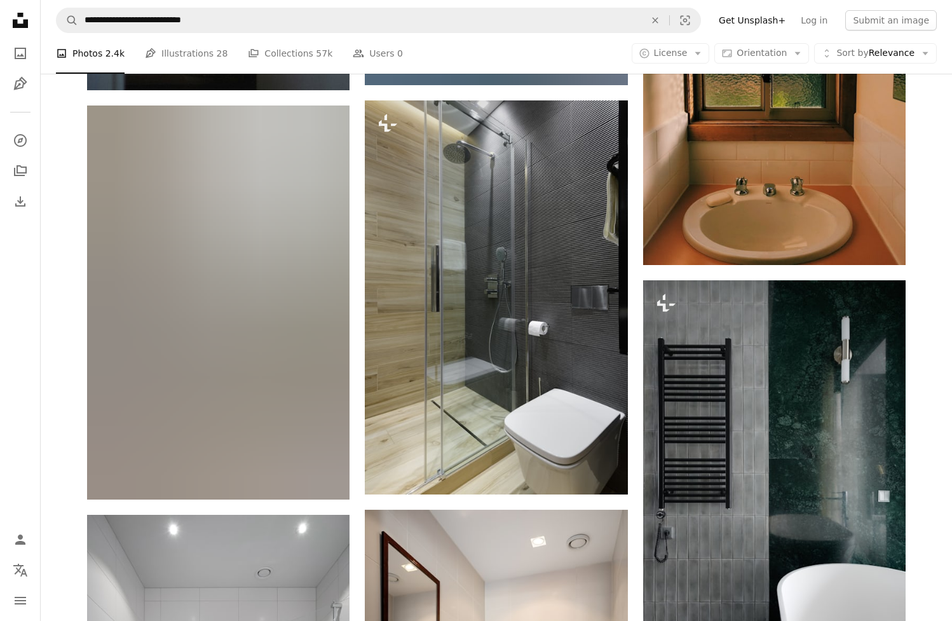
scroll to position [10709, 0]
